Goal: Task Accomplishment & Management: Manage account settings

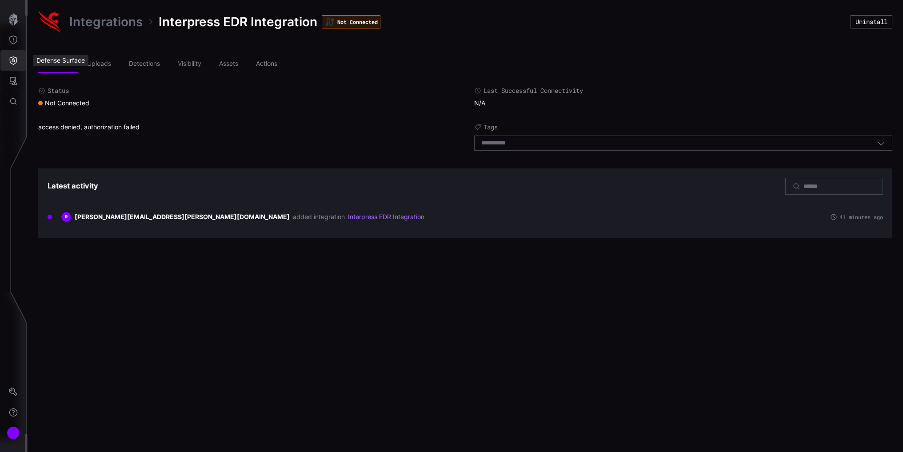
click at [8, 58] on button "Defense Surface" at bounding box center [13, 60] width 26 height 20
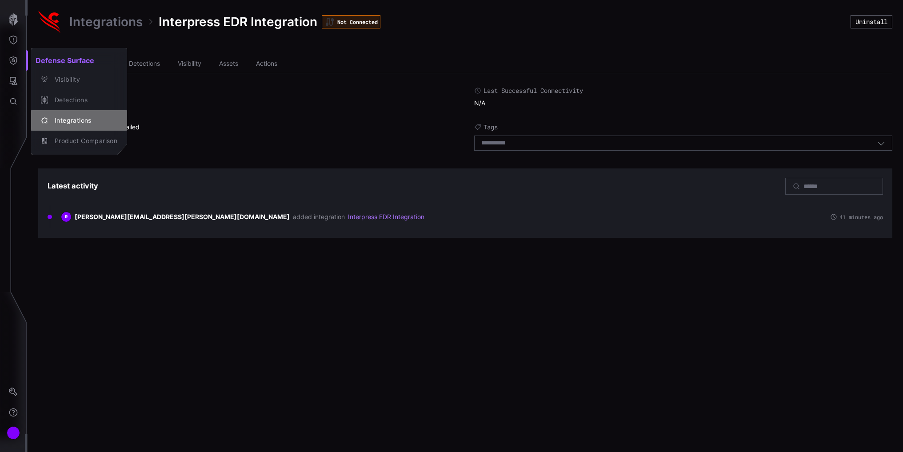
click at [73, 120] on div "Integrations" at bounding box center [83, 120] width 67 height 11
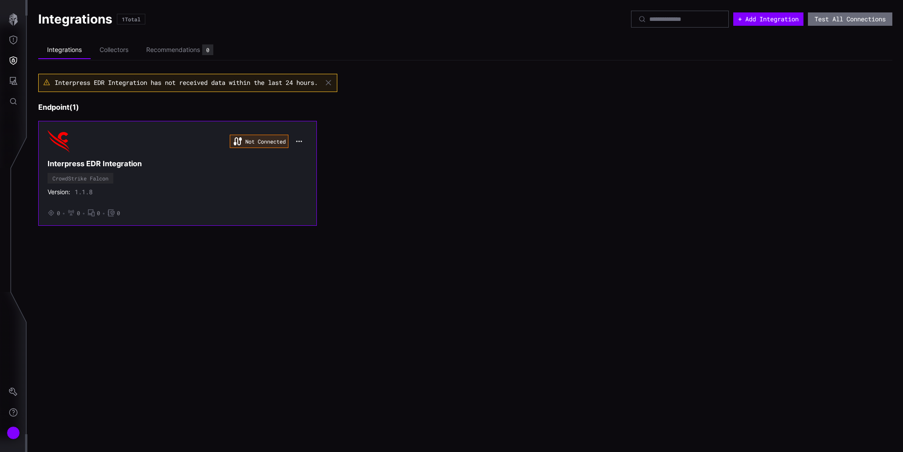
click at [222, 147] on div "Not Connected" at bounding box center [178, 141] width 260 height 22
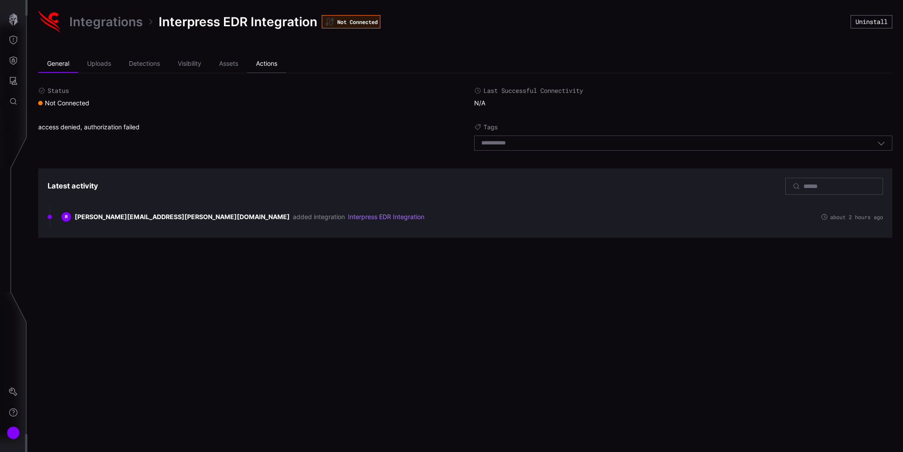
click at [271, 56] on li "Actions" at bounding box center [266, 64] width 39 height 18
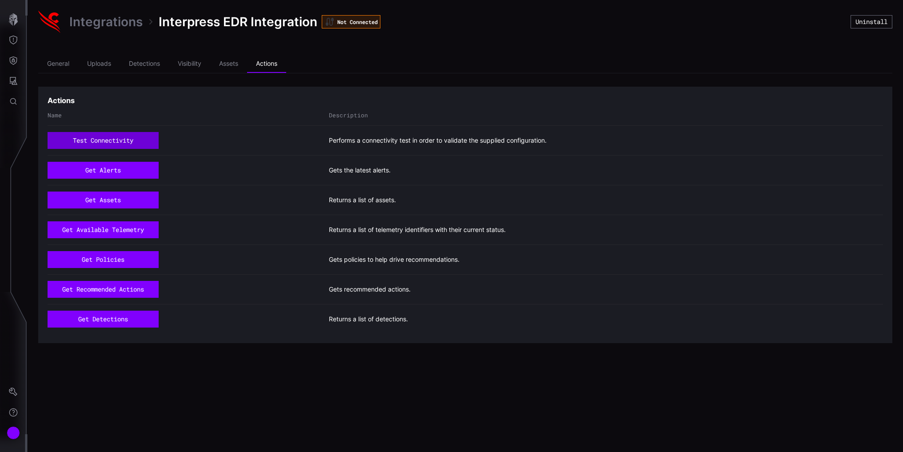
click at [102, 144] on button "test connectivity" at bounding box center [103, 140] width 111 height 17
click at [16, 388] on icon "Settings" at bounding box center [13, 391] width 9 height 9
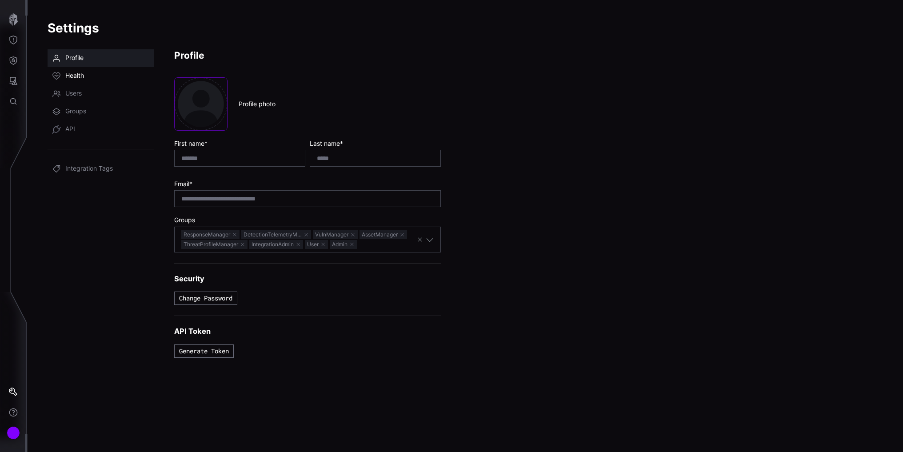
click at [76, 71] on link "Health" at bounding box center [101, 76] width 107 height 18
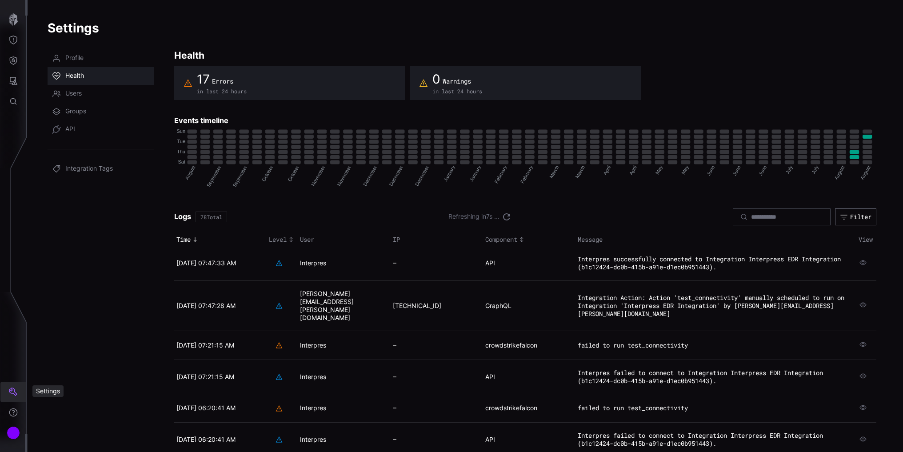
click at [16, 393] on icon "Settings" at bounding box center [13, 391] width 8 height 8
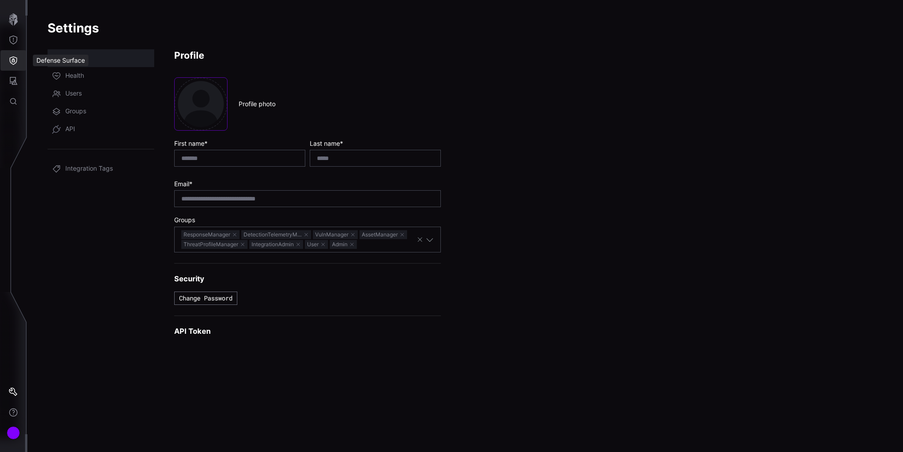
click at [11, 60] on icon "Defense Surface" at bounding box center [13, 60] width 9 height 9
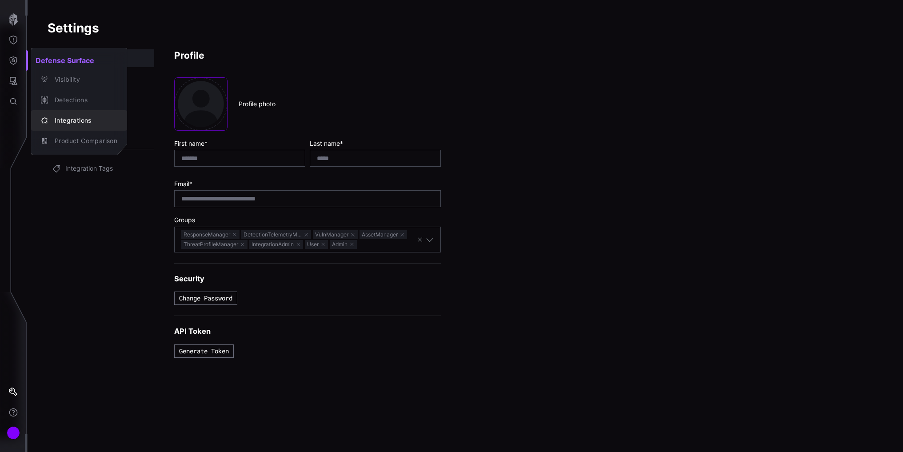
click at [75, 118] on div "Integrations" at bounding box center [83, 120] width 67 height 11
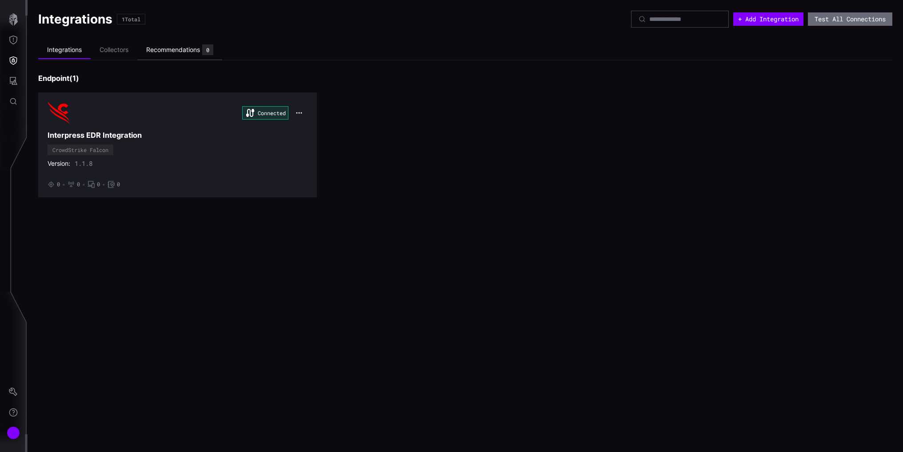
click at [187, 45] on div "Recommendations 0" at bounding box center [179, 49] width 67 height 11
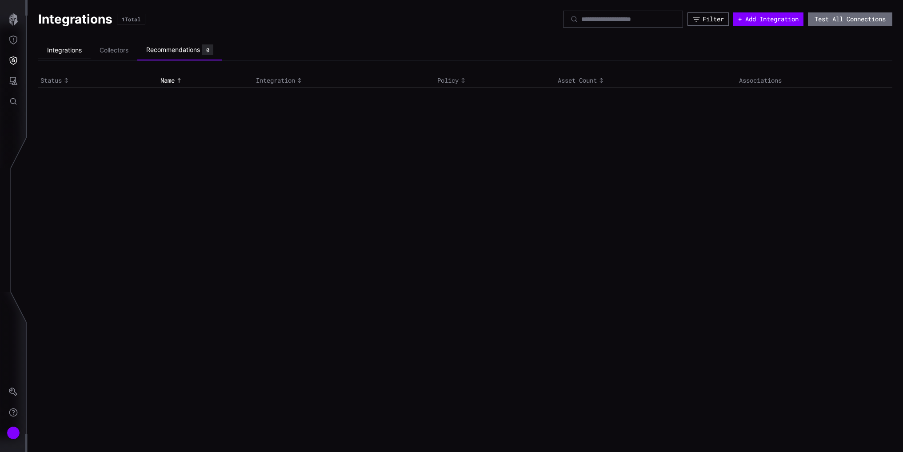
click at [53, 44] on li "Integrations" at bounding box center [64, 50] width 52 height 17
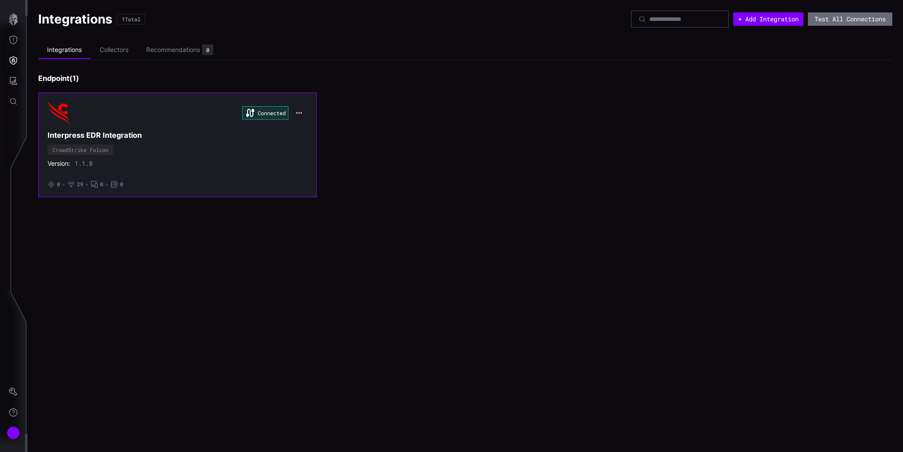
click at [301, 110] on icon "button" at bounding box center [299, 112] width 7 height 7
click at [152, 134] on h3 "Interpress EDR Integration" at bounding box center [178, 135] width 260 height 9
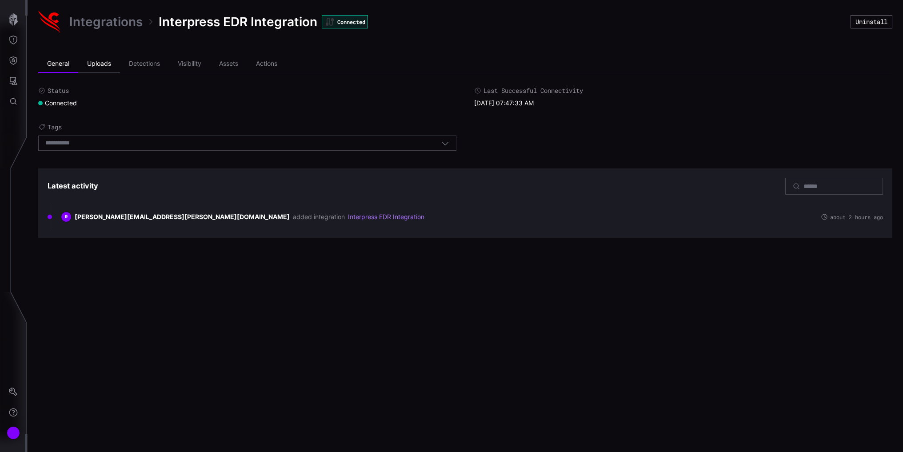
click at [94, 62] on li "Uploads" at bounding box center [99, 64] width 42 height 18
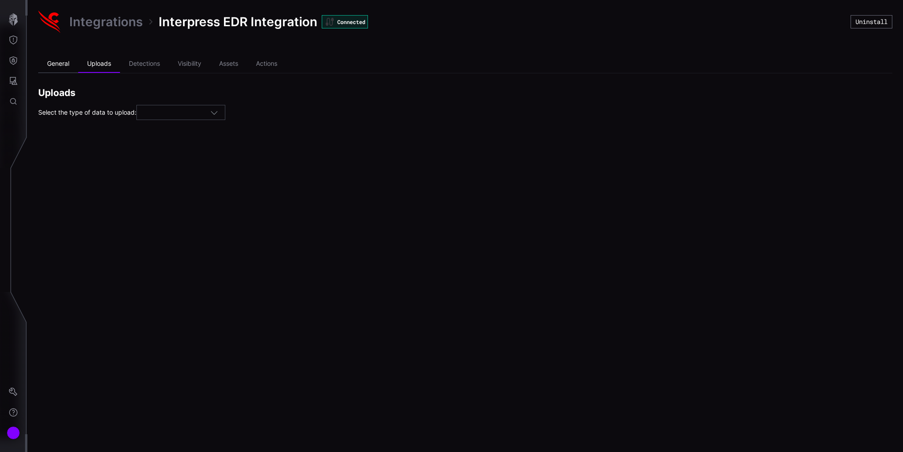
click at [68, 63] on li "General" at bounding box center [58, 64] width 40 height 18
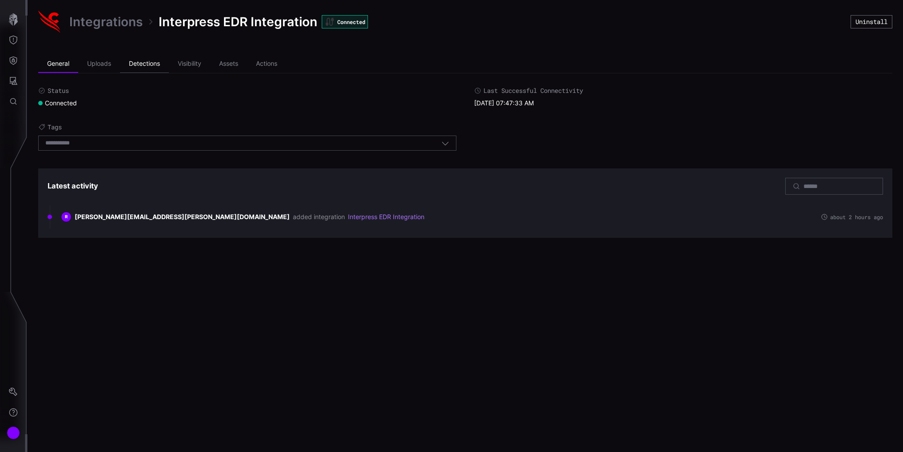
click at [141, 66] on li "Detections" at bounding box center [144, 64] width 49 height 18
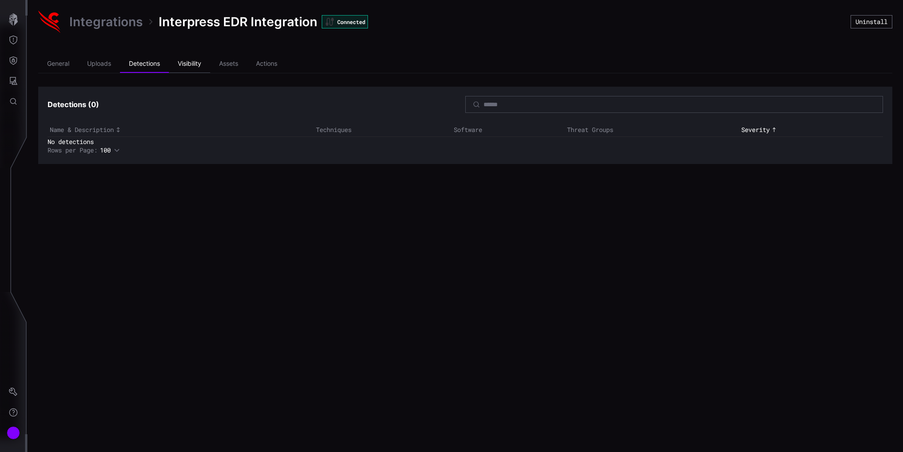
click at [192, 59] on li "Visibility" at bounding box center [189, 64] width 41 height 18
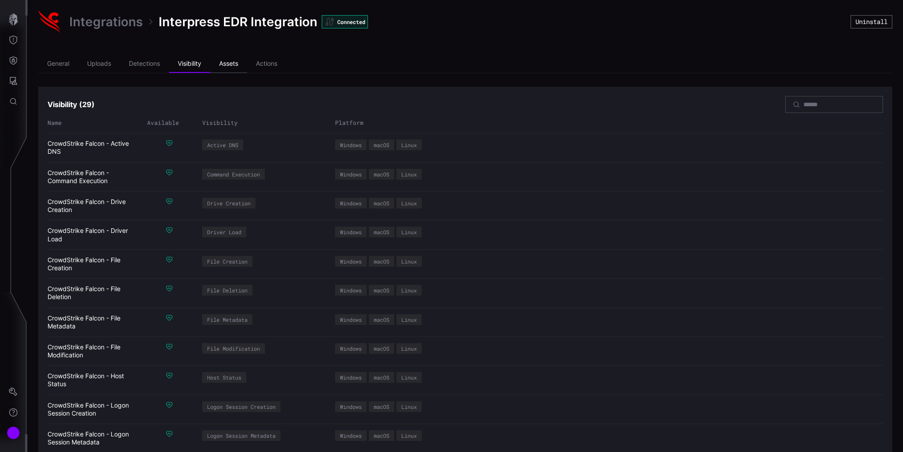
click at [227, 57] on li "Assets" at bounding box center [228, 64] width 37 height 18
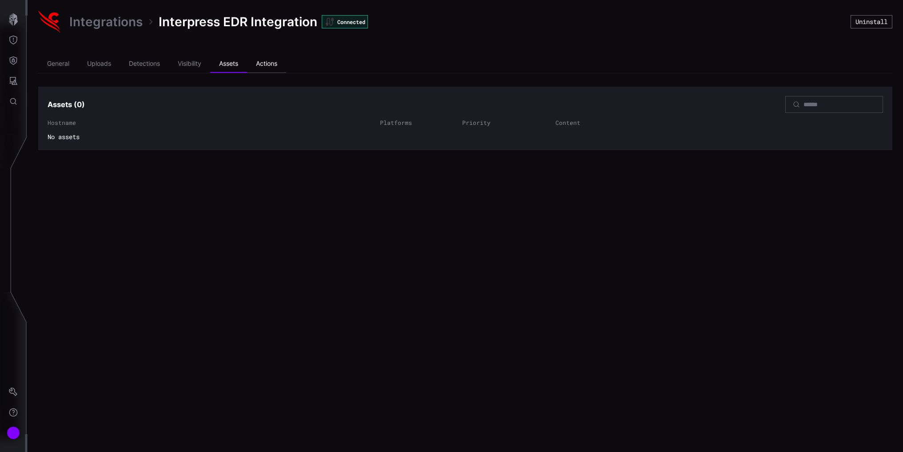
click at [282, 59] on li "Actions" at bounding box center [266, 64] width 39 height 18
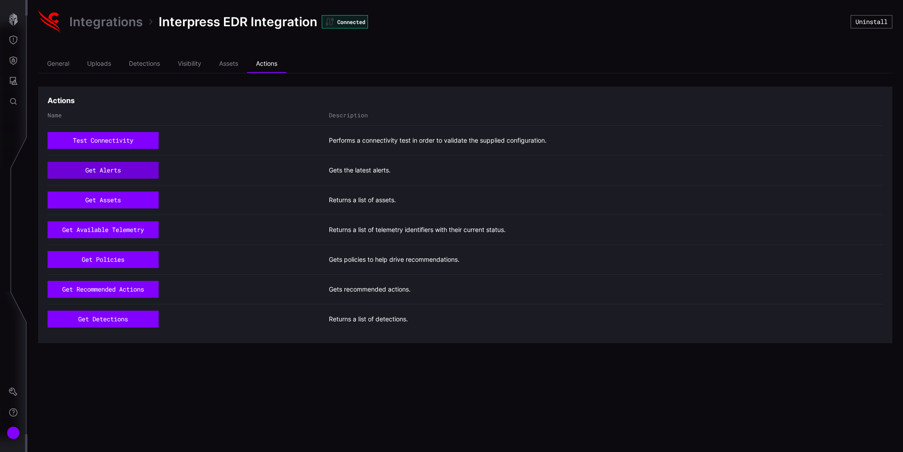
click at [120, 172] on button "get alerts" at bounding box center [103, 170] width 111 height 17
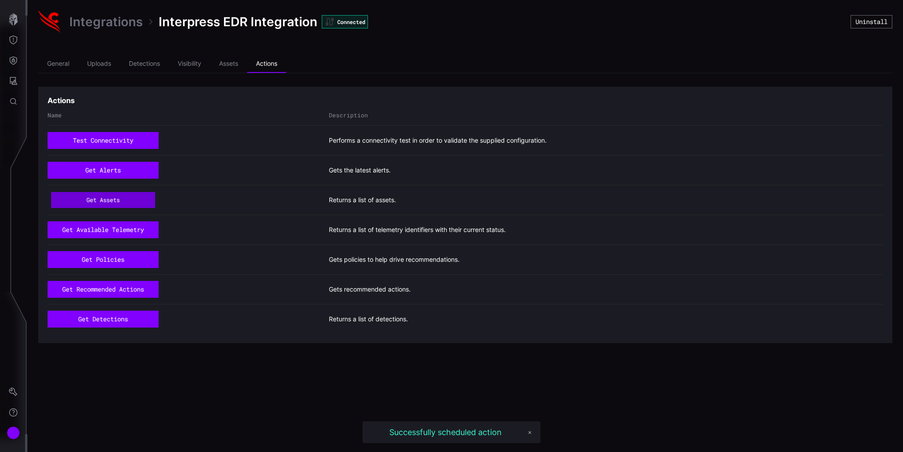
click at [118, 201] on button "get assets" at bounding box center [103, 200] width 104 height 16
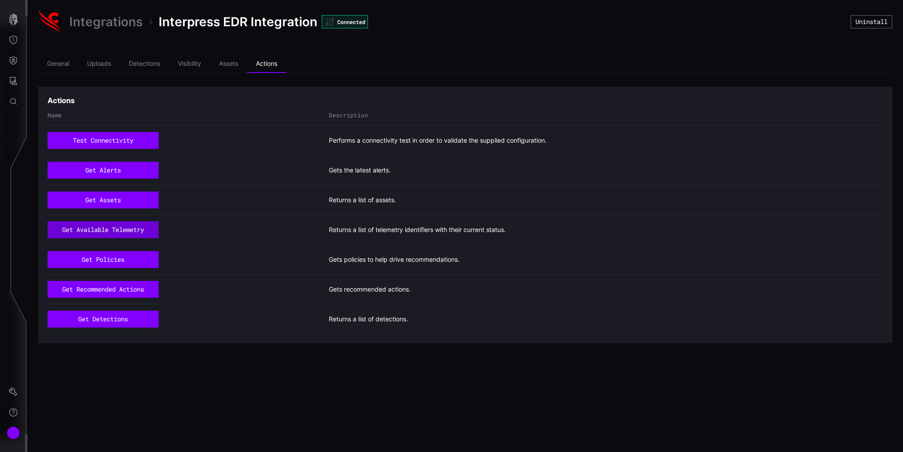
click at [121, 230] on button "get available telemetry" at bounding box center [103, 229] width 111 height 17
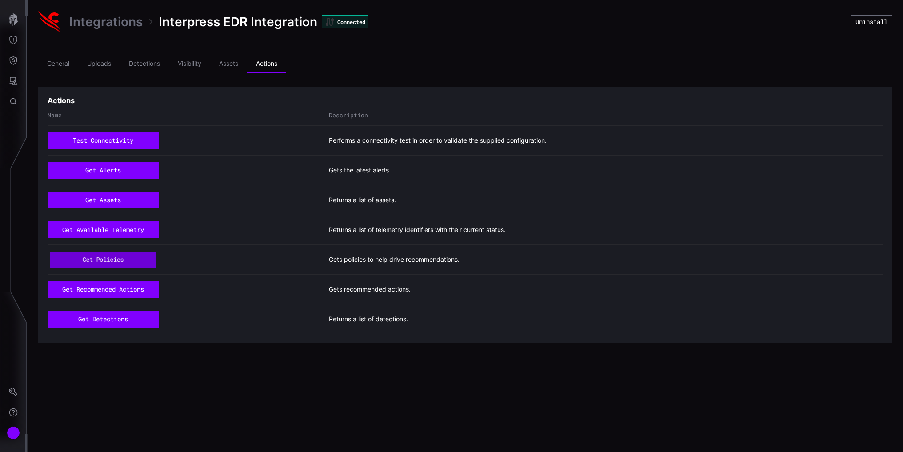
click at [129, 264] on button "get policies" at bounding box center [103, 260] width 107 height 16
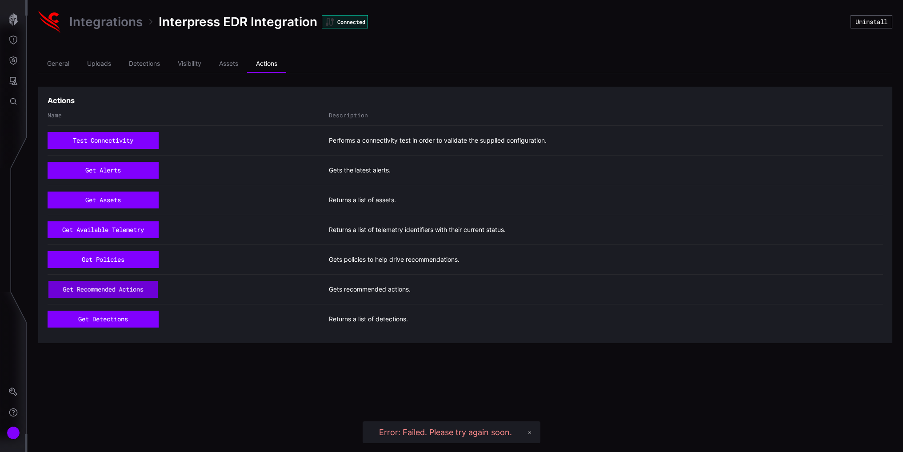
click at [119, 288] on button "get recommended actions" at bounding box center [102, 289] width 109 height 16
click at [529, 431] on button "✕" at bounding box center [529, 432] width 12 height 12
click at [109, 292] on button "get recommended actions" at bounding box center [103, 289] width 111 height 17
click at [533, 431] on button "✕" at bounding box center [532, 432] width 12 height 12
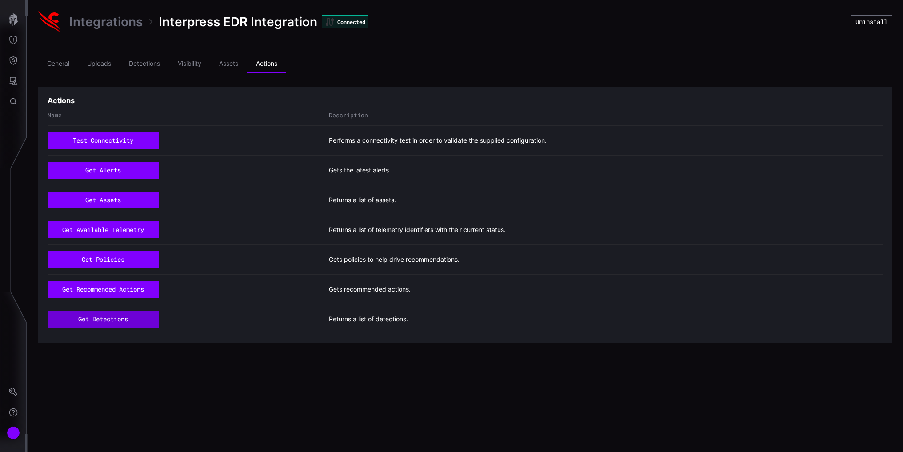
click at [104, 317] on button "get detections" at bounding box center [103, 319] width 111 height 17
click at [529, 431] on button "✕" at bounding box center [529, 432] width 12 height 12
click at [15, 39] on icon "Threat Exposure" at bounding box center [13, 40] width 9 height 9
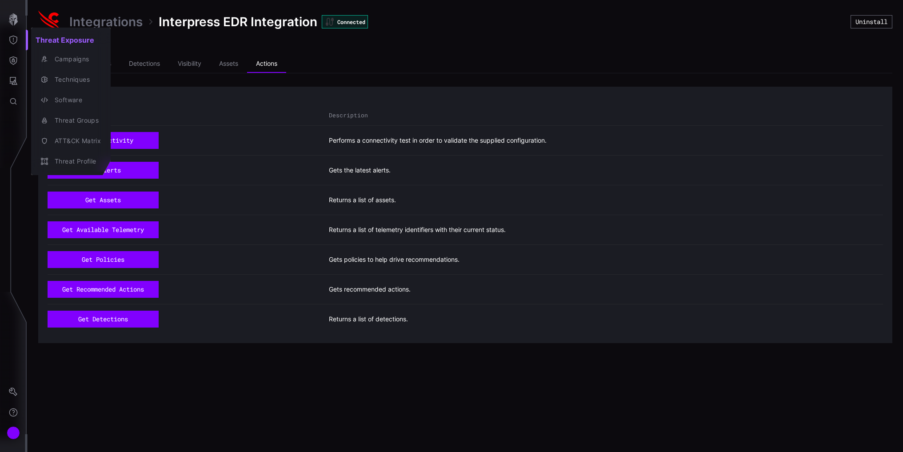
click at [17, 59] on div at bounding box center [451, 226] width 903 height 452
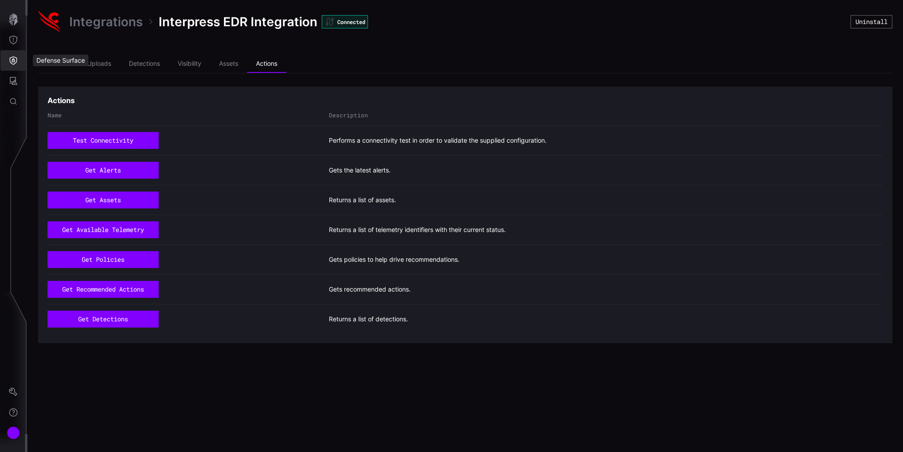
click at [13, 60] on icon "Defense Surface" at bounding box center [14, 60] width 8 height 8
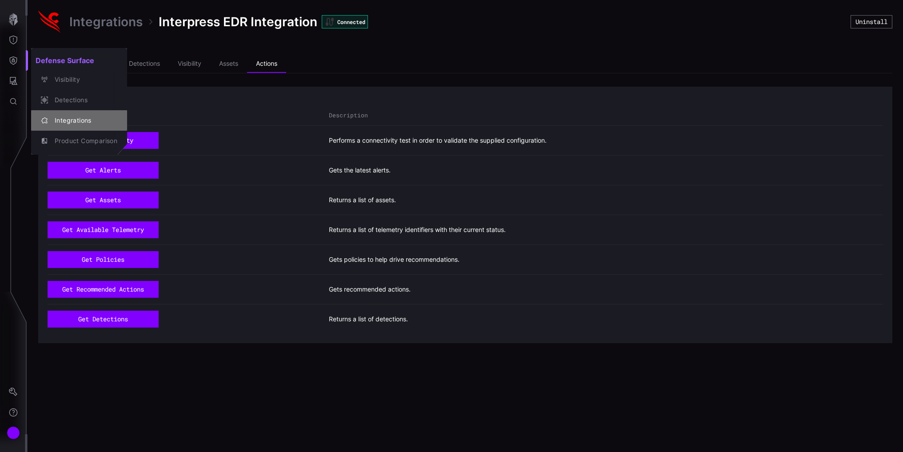
click at [65, 118] on div "Integrations" at bounding box center [83, 120] width 67 height 11
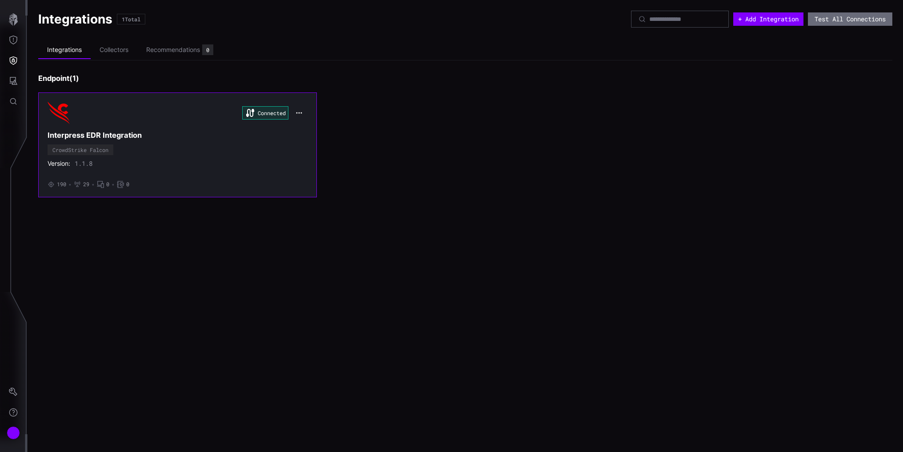
click at [167, 134] on h3 "Interpress EDR Integration" at bounding box center [178, 135] width 260 height 9
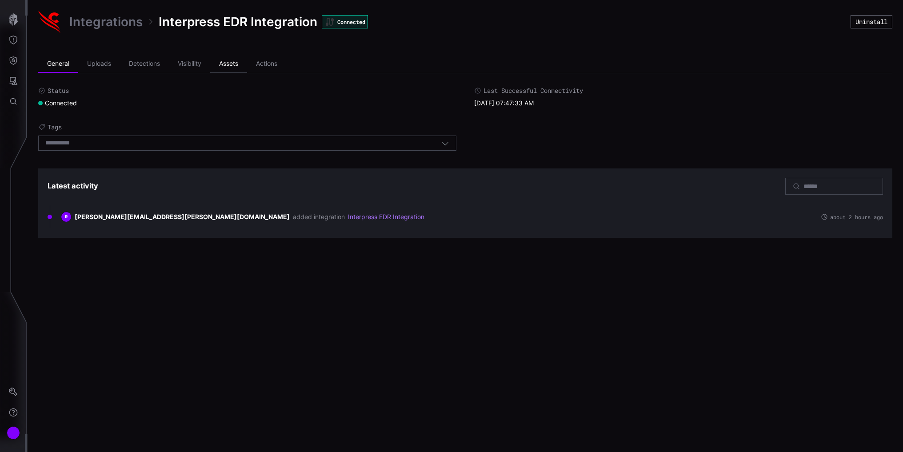
click at [229, 63] on li "Assets" at bounding box center [228, 64] width 37 height 18
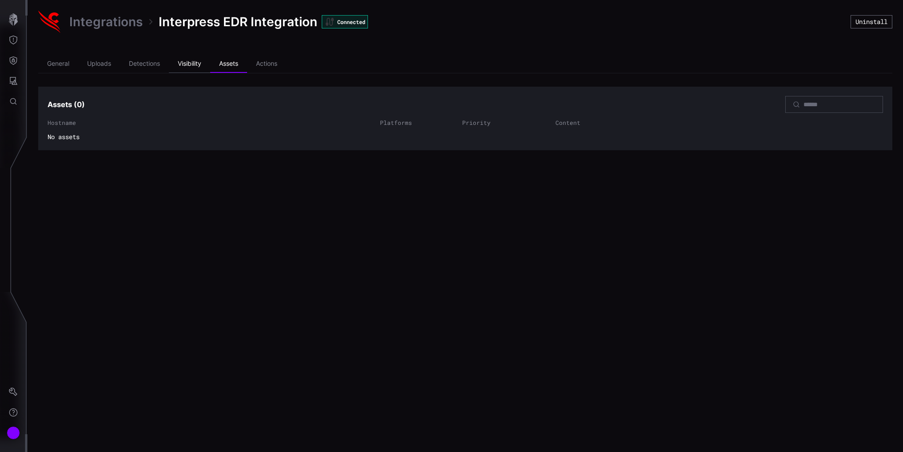
click at [192, 61] on li "Visibility" at bounding box center [189, 64] width 41 height 18
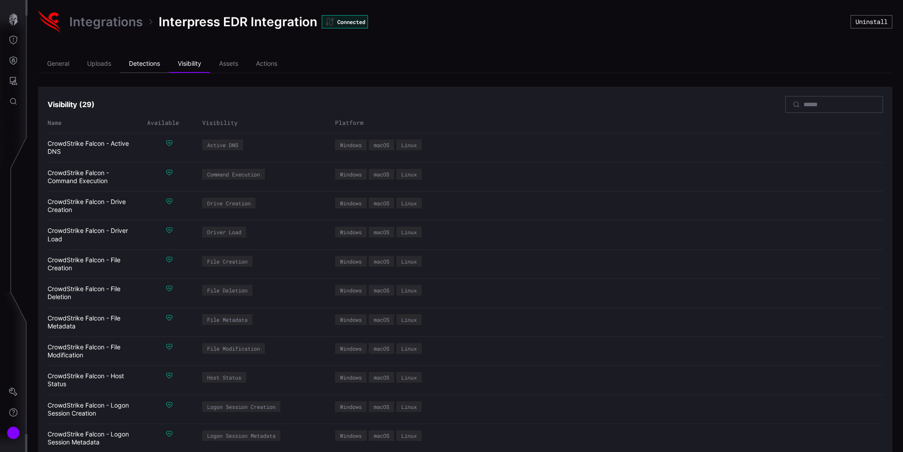
click at [156, 64] on li "Detections" at bounding box center [144, 64] width 49 height 18
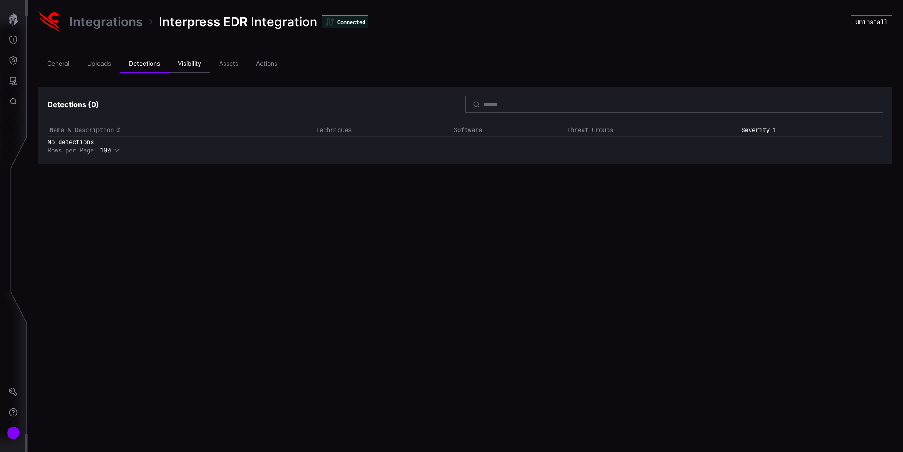
click at [202, 62] on li "Visibility" at bounding box center [189, 64] width 41 height 18
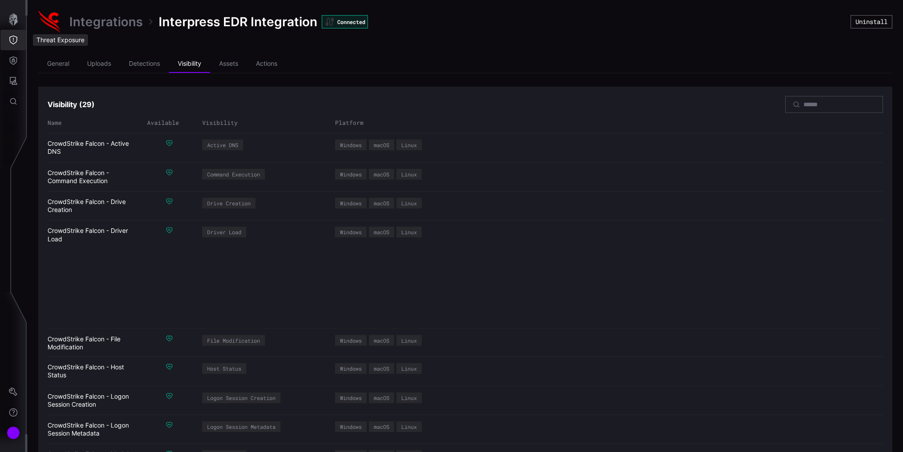
click at [15, 39] on icon "Threat Exposure" at bounding box center [13, 40] width 9 height 9
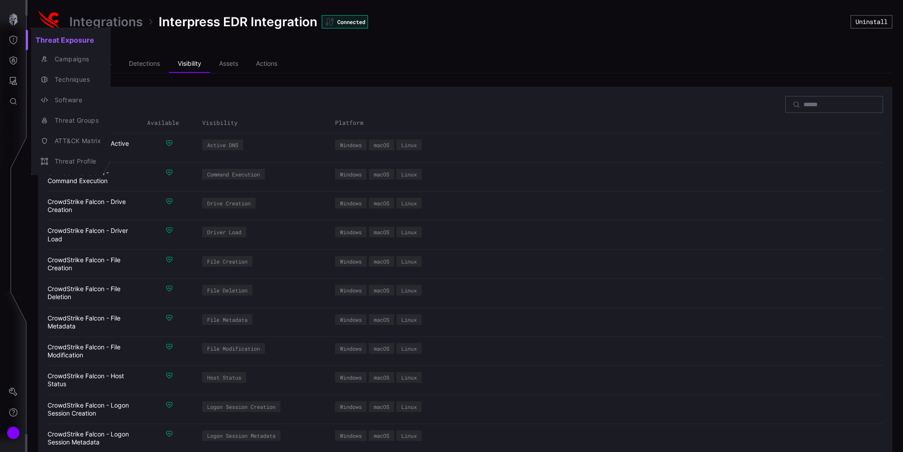
click at [14, 22] on div at bounding box center [451, 226] width 903 height 452
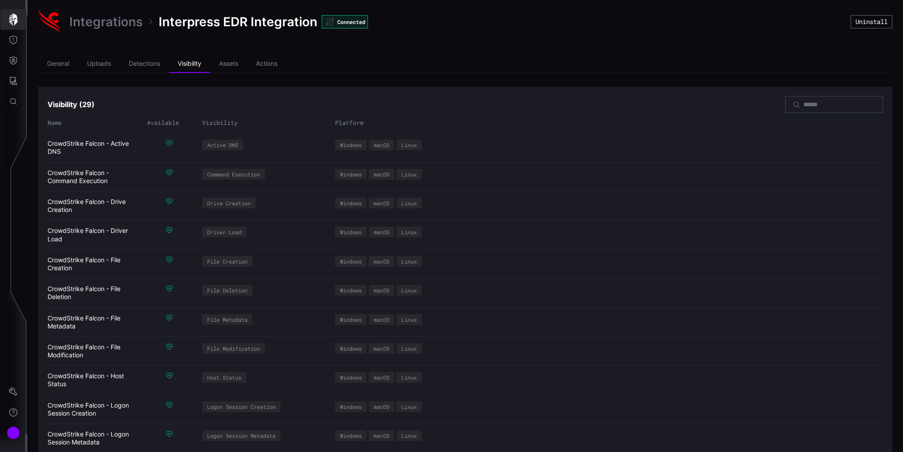
click at [14, 17] on icon "button" at bounding box center [13, 19] width 9 height 12
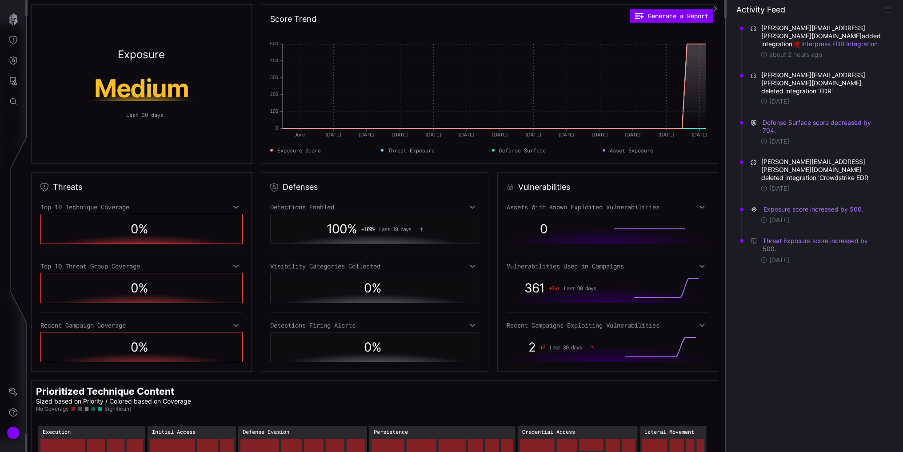
click at [106, 135] on div "Exposure Medium Last 30 days" at bounding box center [141, 83] width 221 height 159
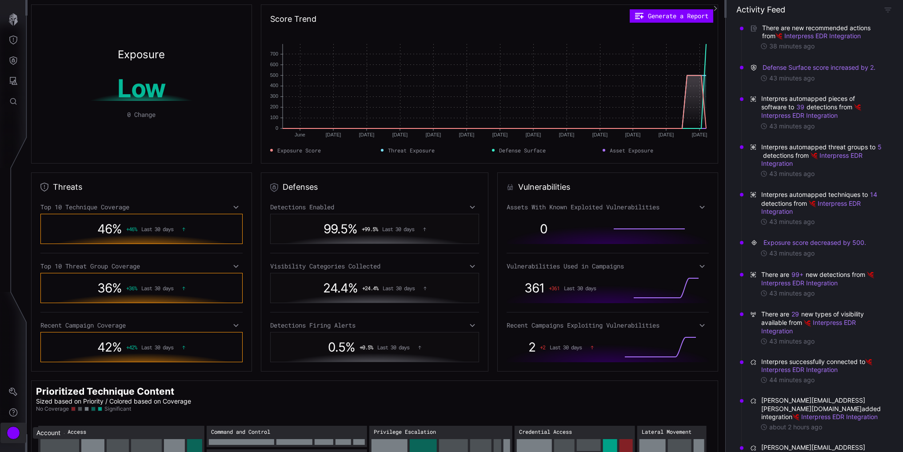
click at [11, 436] on div "Account" at bounding box center [13, 432] width 13 height 13
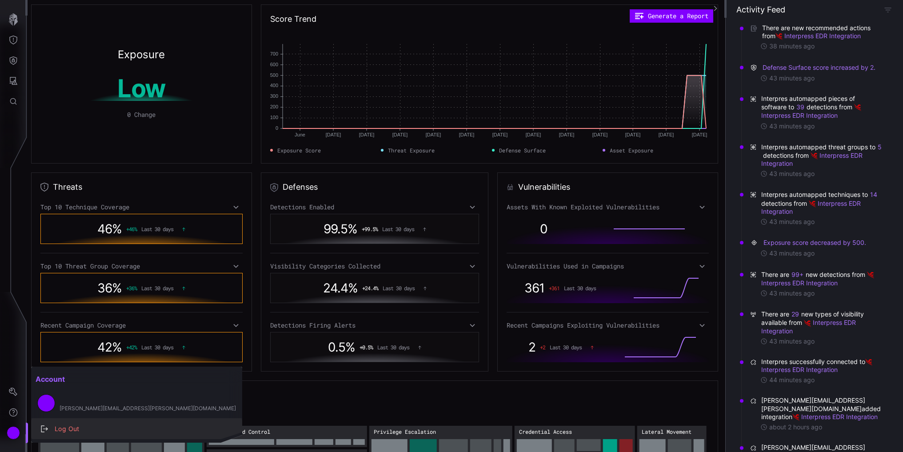
click at [62, 427] on div "Log Out" at bounding box center [141, 428] width 182 height 11
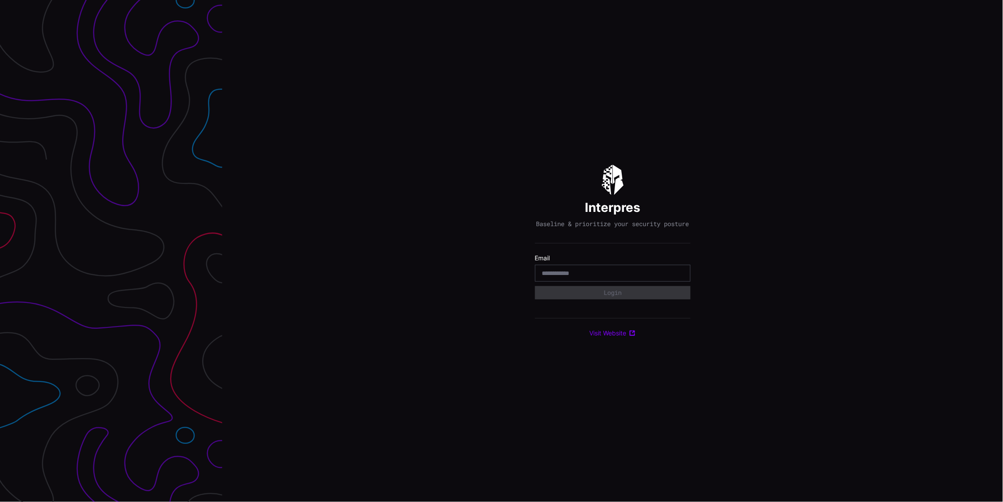
click at [576, 275] on input "email" at bounding box center [612, 273] width 141 height 8
type input "**********"
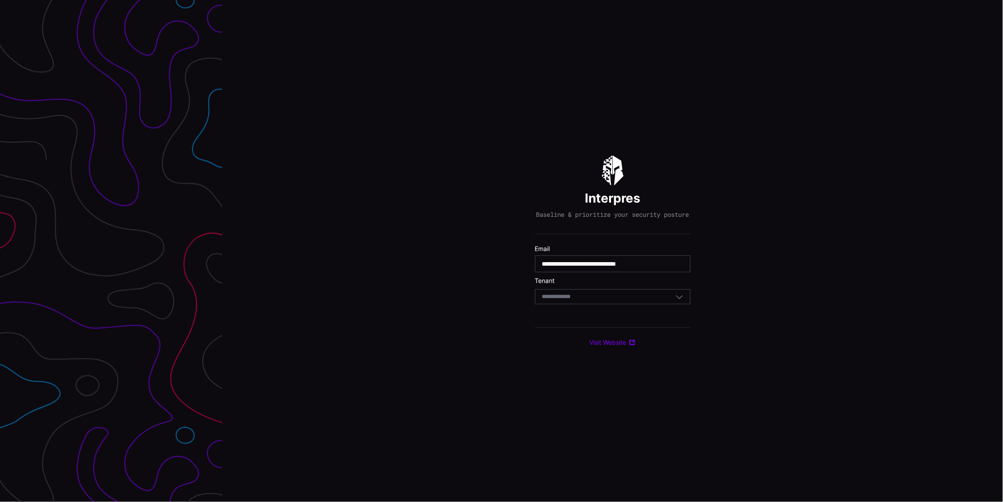
click at [576, 297] on input at bounding box center [565, 297] width 46 height 8
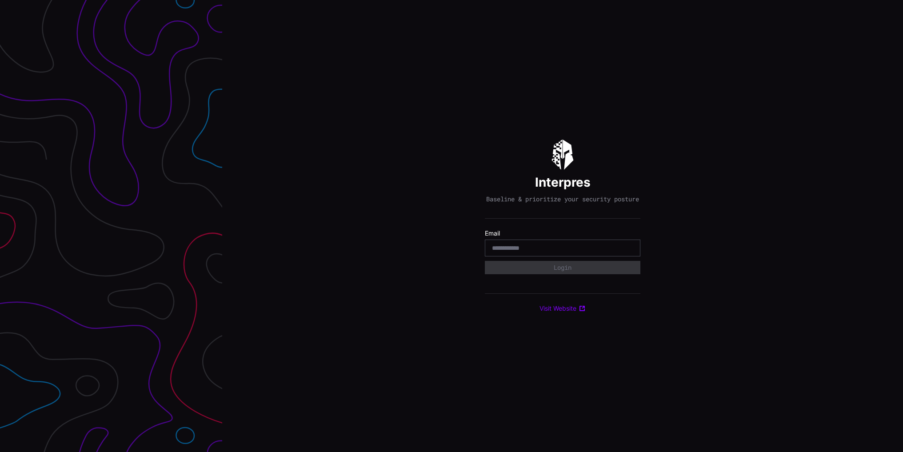
click at [566, 256] on div at bounding box center [563, 248] width 156 height 17
click at [562, 252] on input "email" at bounding box center [562, 248] width 141 height 8
type input "**********"
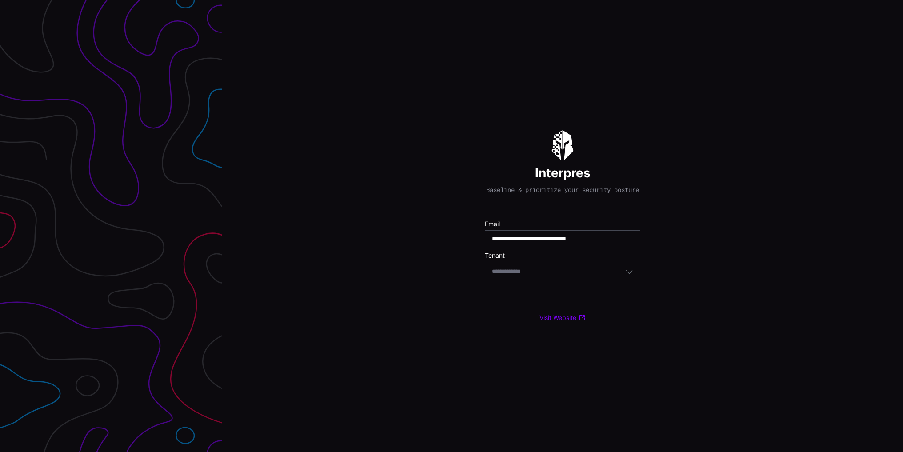
click at [515, 271] on div "Select Tenant" at bounding box center [563, 271] width 156 height 15
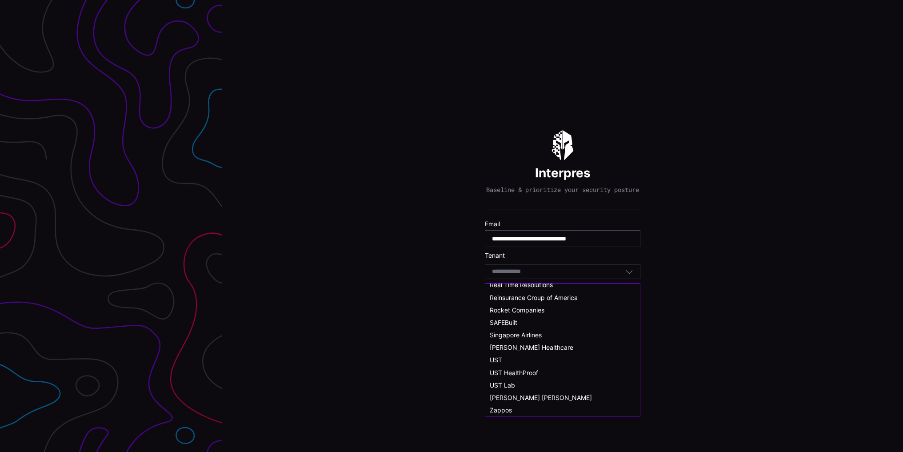
scroll to position [489, 0]
click at [511, 336] on span "Singapore Airlines" at bounding box center [516, 335] width 52 height 8
